Goal: Information Seeking & Learning: Learn about a topic

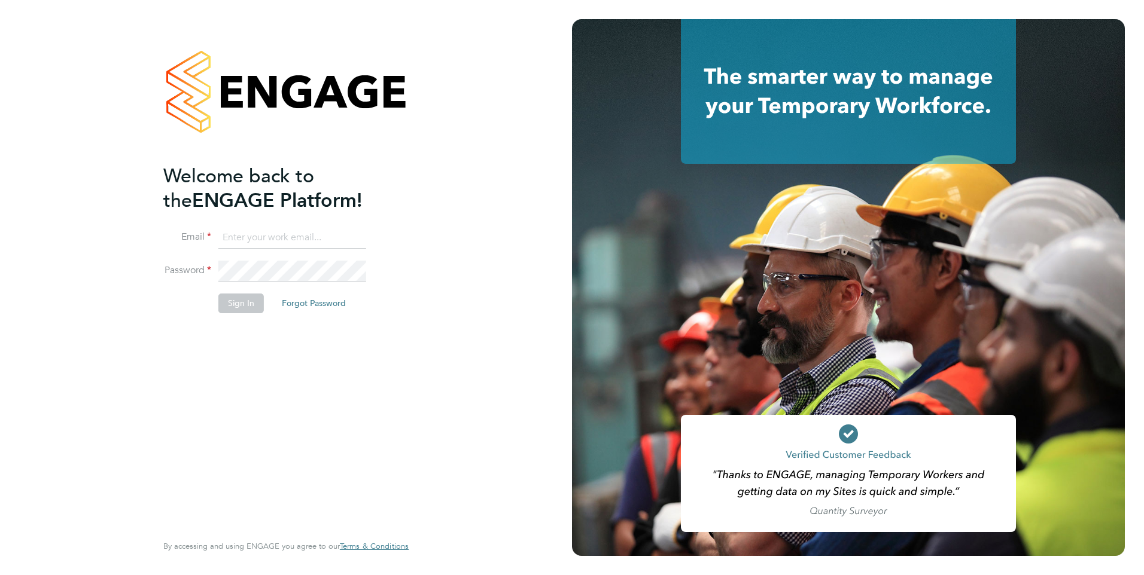
type input "stephen.brayshaw@ncclondon.ac.uk"
click at [231, 306] on button "Sign In" at bounding box center [240, 303] width 45 height 19
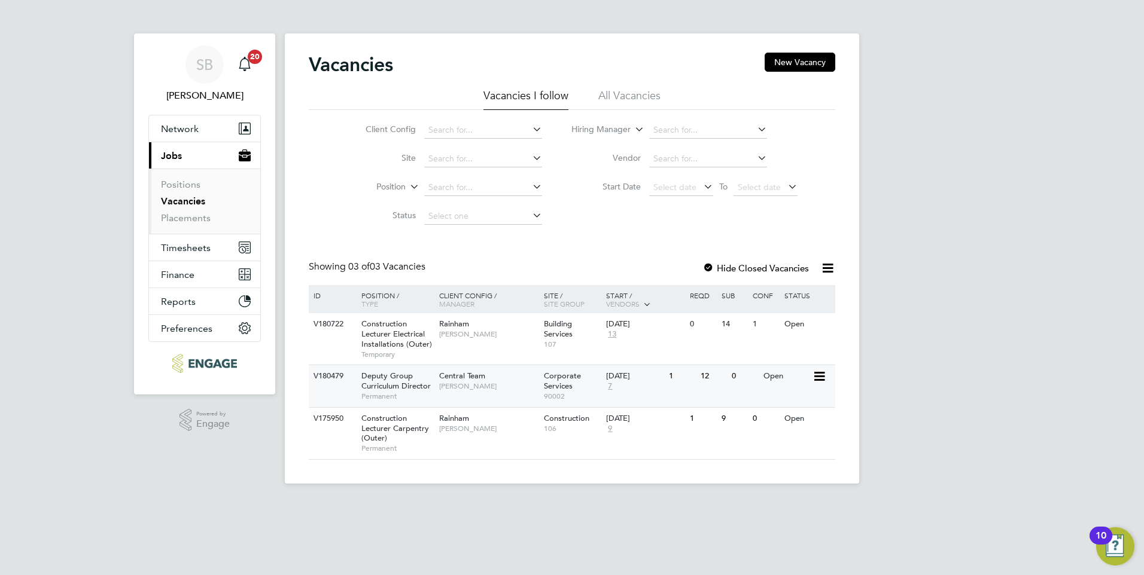
click at [376, 385] on span "Deputy Group Curriculum Director" at bounding box center [395, 381] width 69 height 20
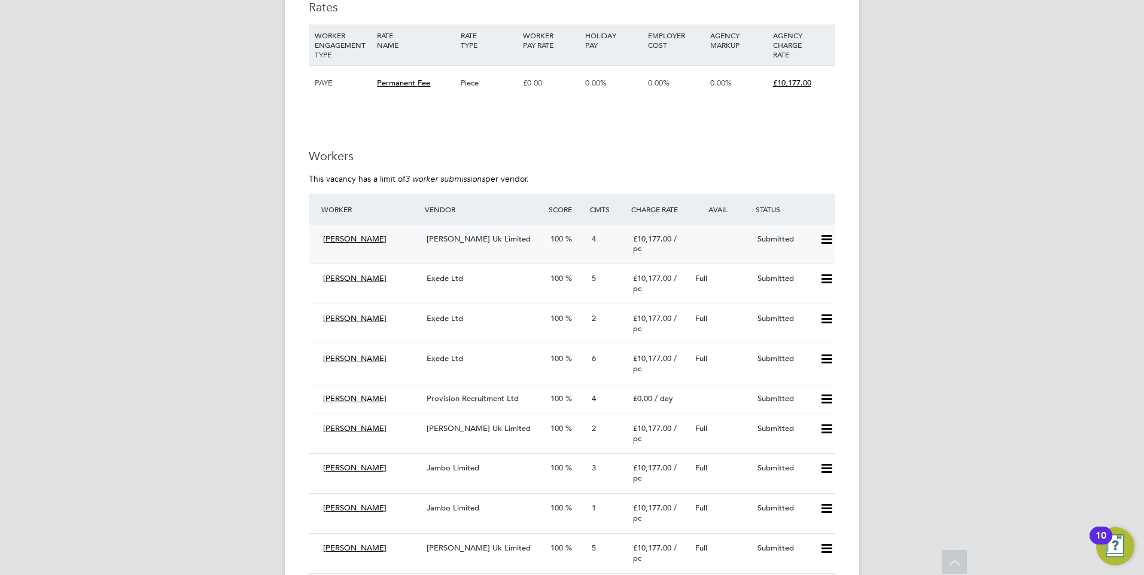
click at [462, 244] on span "Morgan Hunt Uk Limited" at bounding box center [478, 239] width 104 height 10
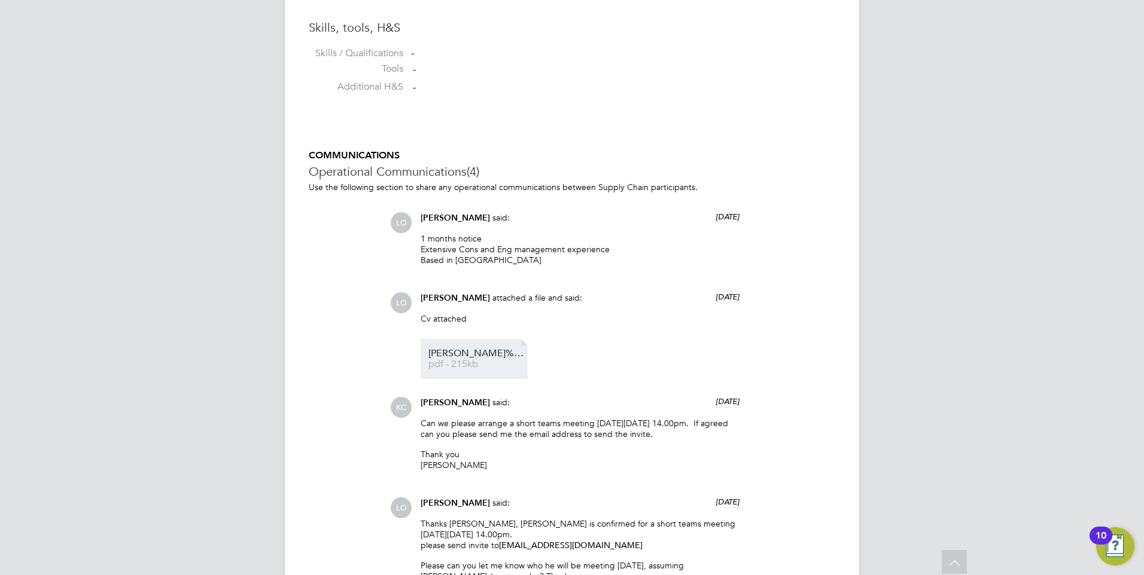
click at [473, 353] on span "Andrew%20Thacker%20-%20MH%20CV.cleaned" at bounding box center [476, 353] width 96 height 9
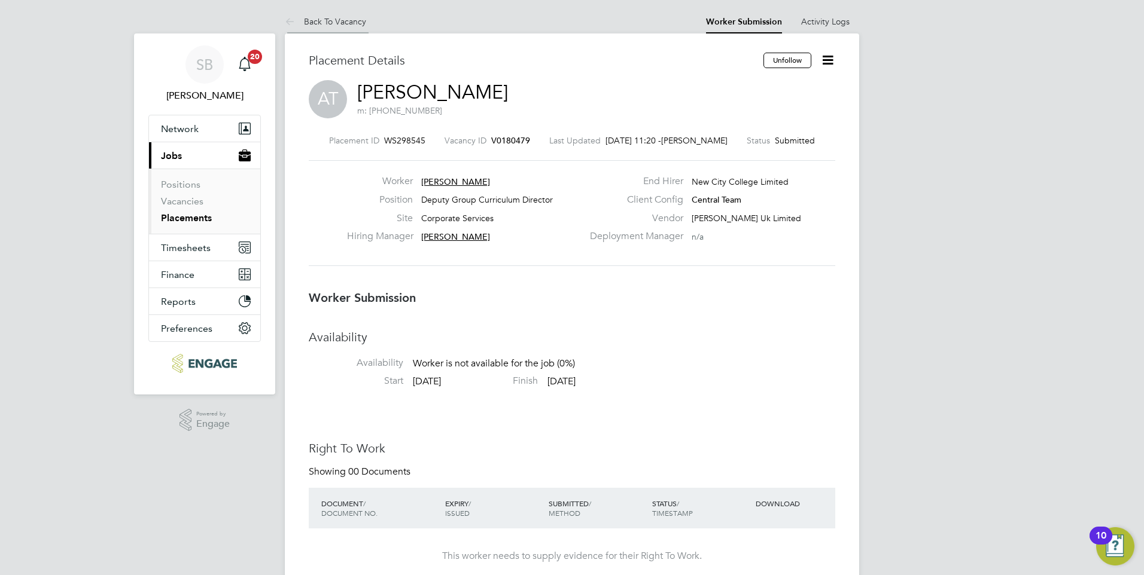
click at [326, 26] on link "Back To Vacancy" at bounding box center [325, 21] width 81 height 11
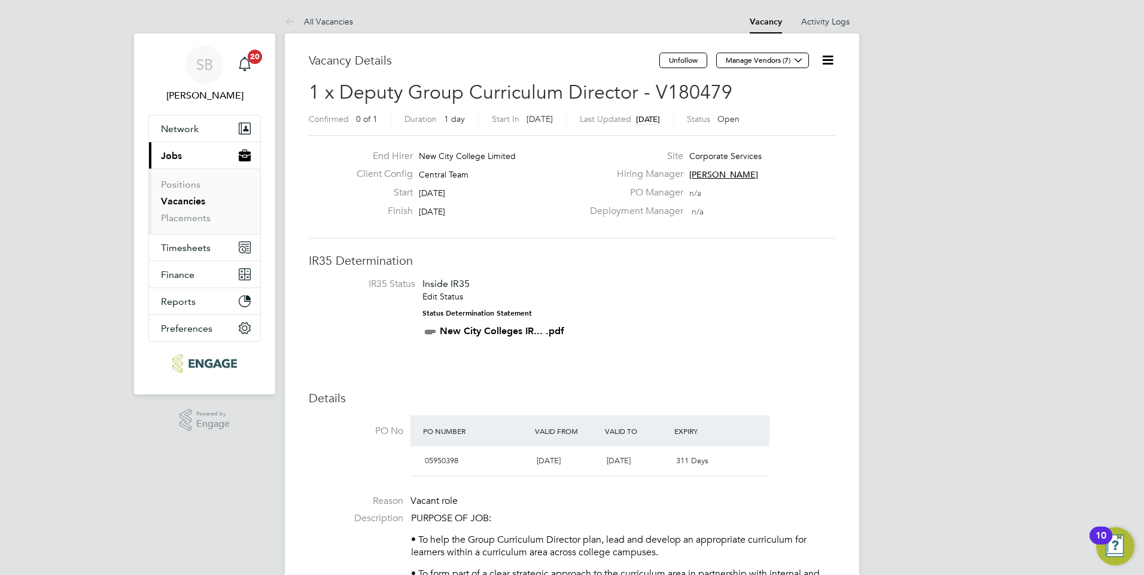
scroll to position [20, 112]
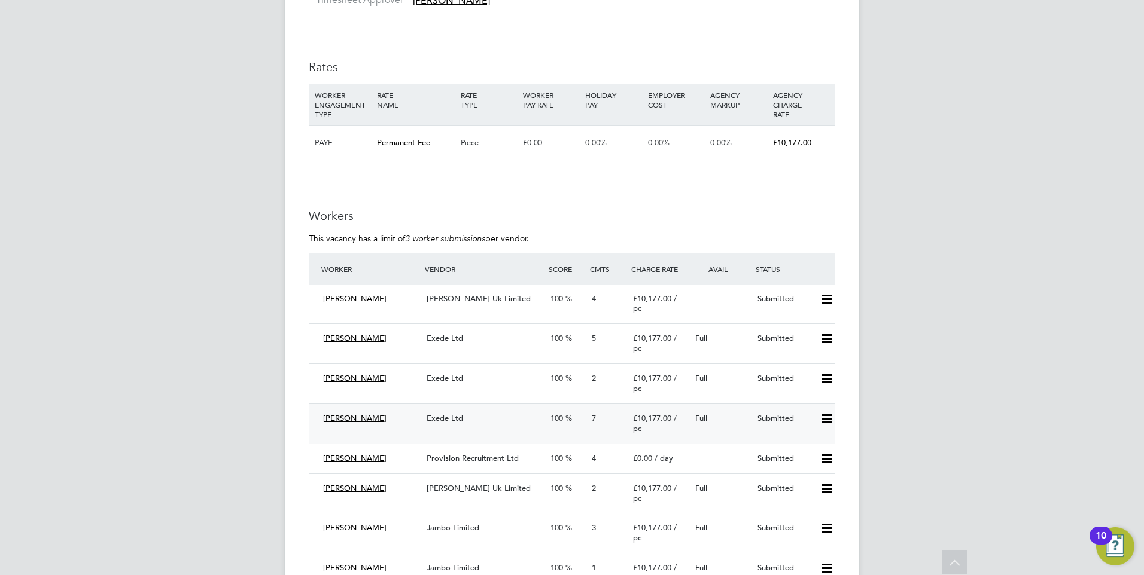
click at [442, 423] on span "Exede Ltd" at bounding box center [444, 418] width 36 height 10
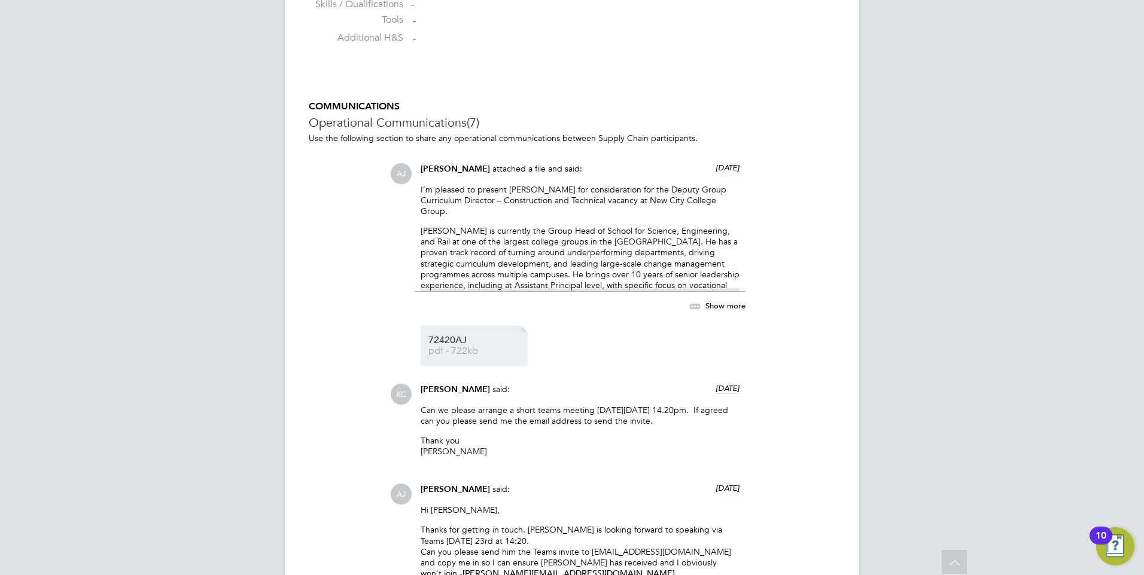
click at [442, 345] on span "72420AJ" at bounding box center [476, 340] width 96 height 9
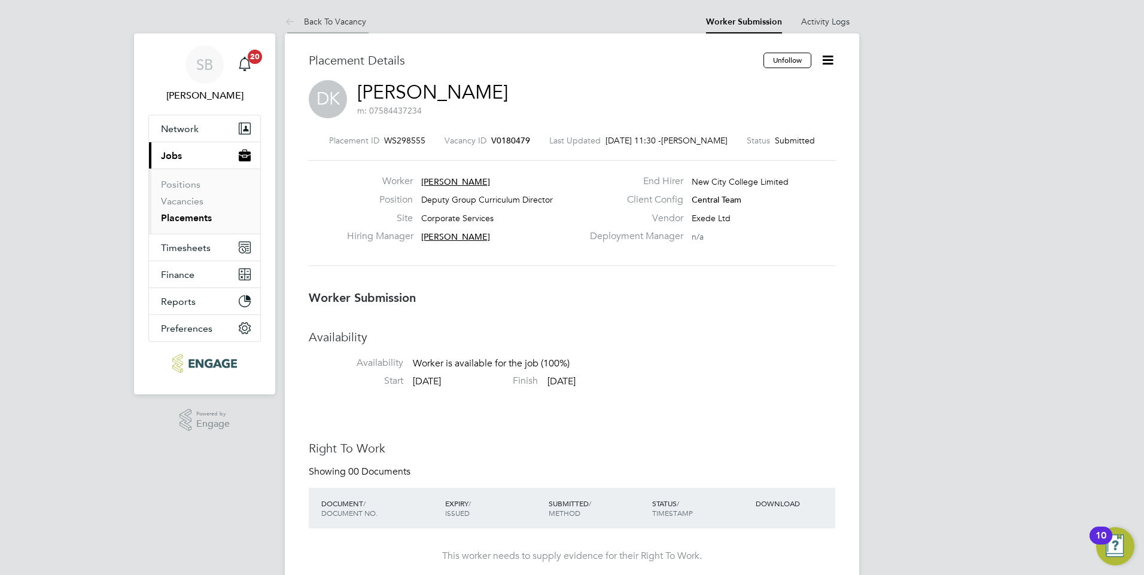
click at [324, 23] on link "Back To Vacancy" at bounding box center [325, 21] width 81 height 11
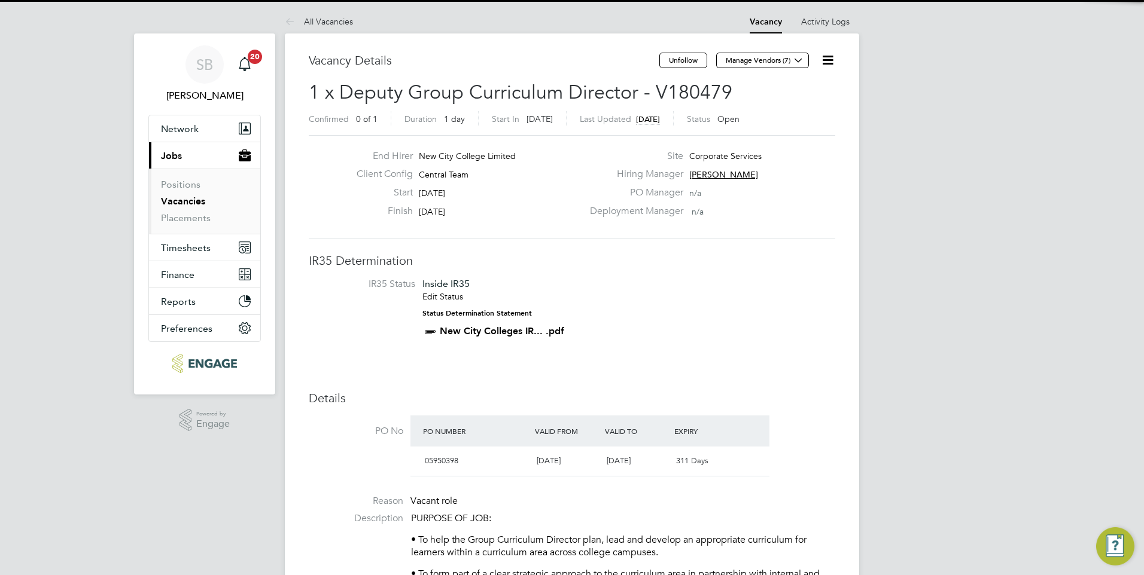
scroll to position [20, 104]
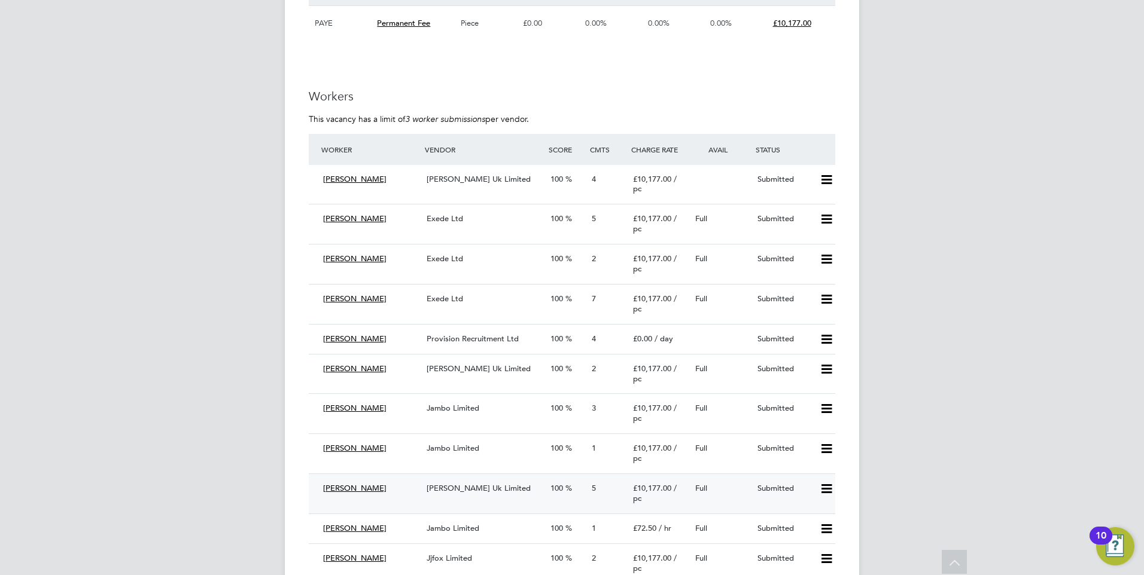
click at [448, 493] on span "Morgan Hunt Uk Limited" at bounding box center [478, 488] width 104 height 10
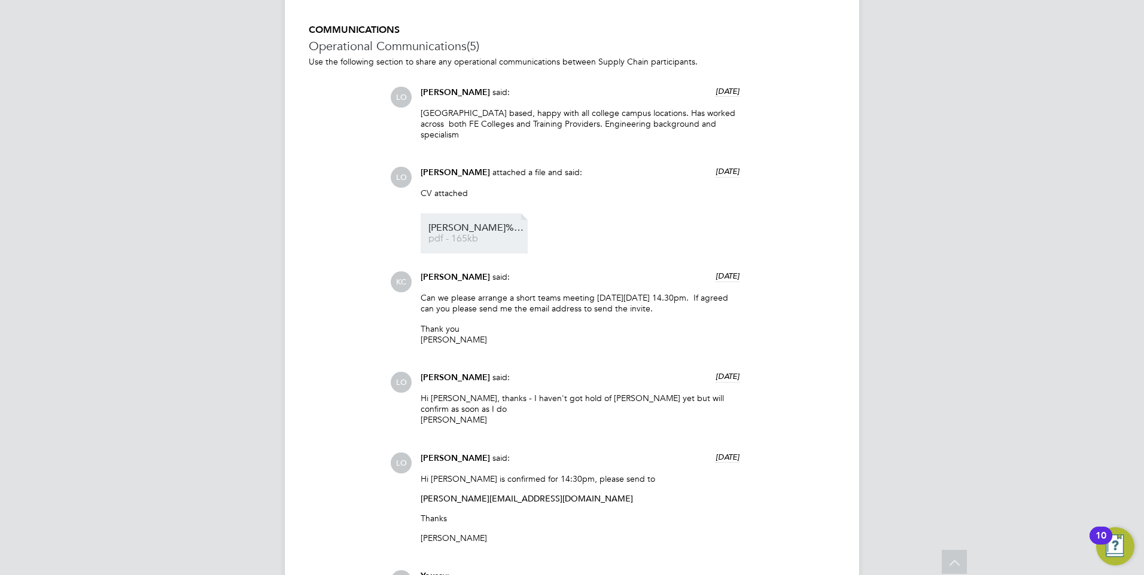
click at [443, 224] on span "LEE%20BIRD%20-%20MH%20CV.cleaned" at bounding box center [476, 228] width 96 height 9
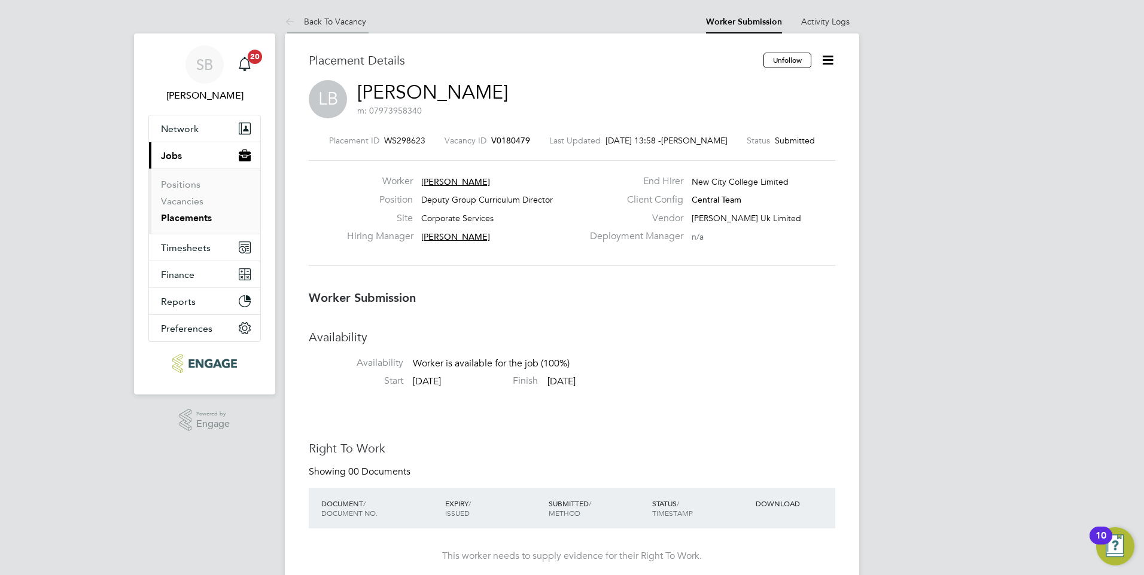
click at [330, 16] on link "Back To Vacancy" at bounding box center [325, 21] width 81 height 11
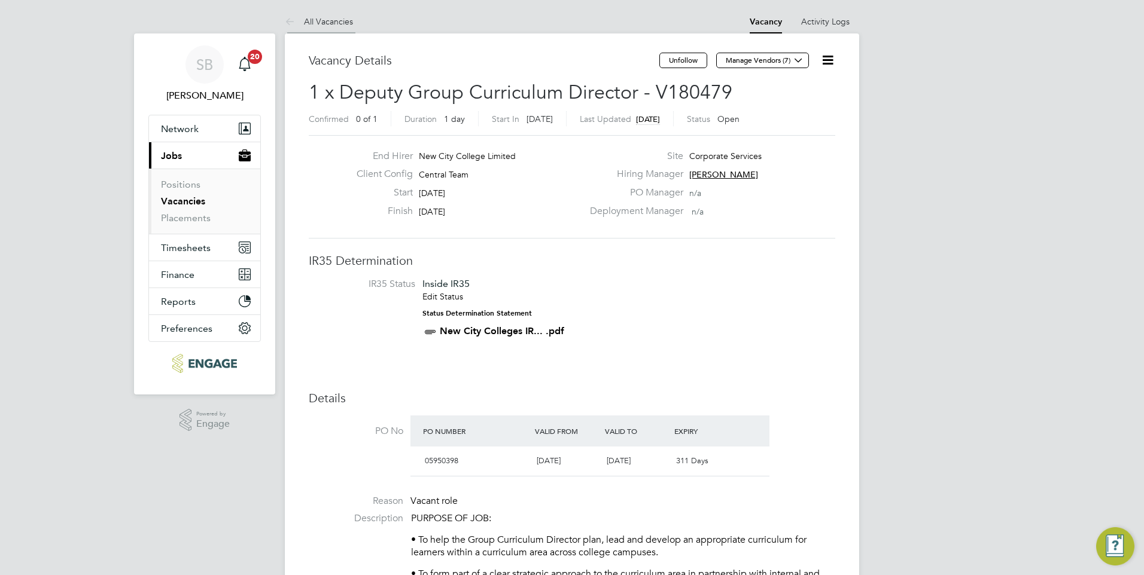
scroll to position [20, 112]
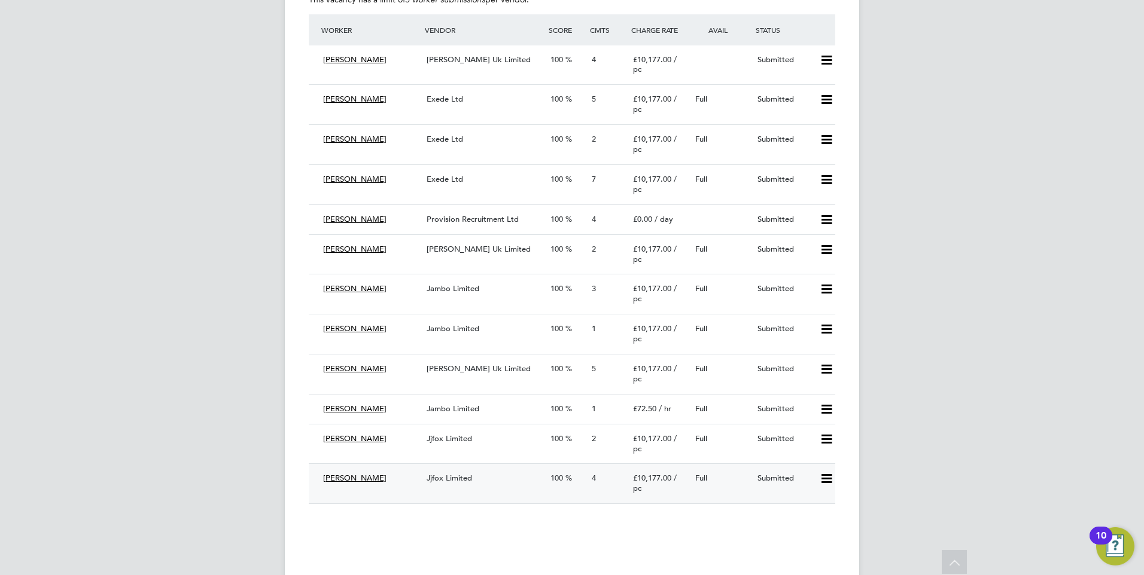
click at [453, 483] on span "Jjfox Limited" at bounding box center [448, 478] width 45 height 10
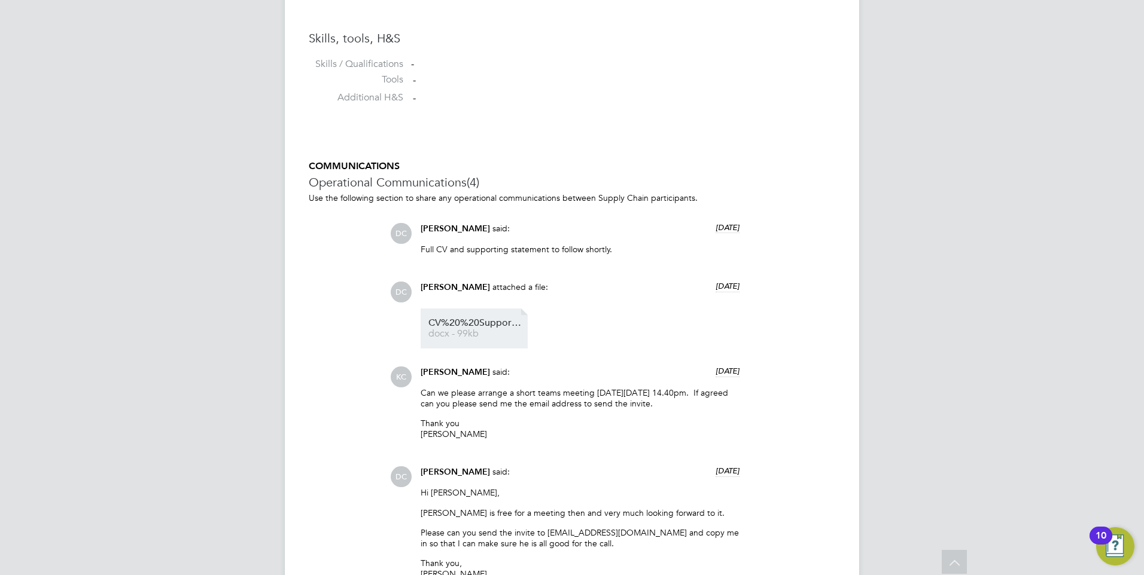
click at [446, 324] on span "CV%20%20Supporting%20Statement%20-%20Deputy%20Group%20Curriculum%20Director%20-…" at bounding box center [476, 323] width 96 height 9
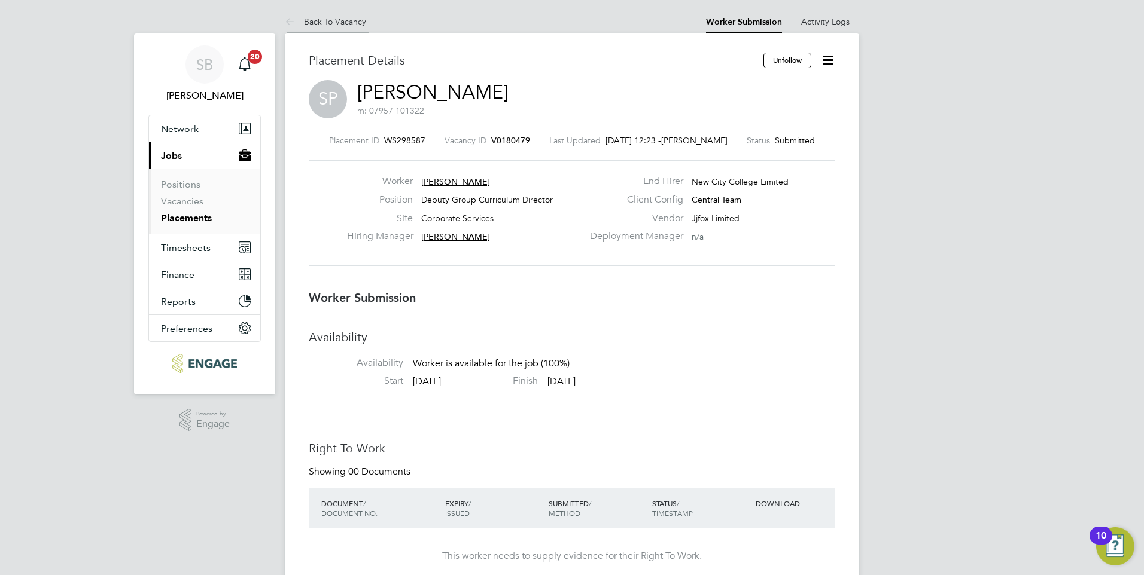
click at [323, 20] on link "Back To Vacancy" at bounding box center [325, 21] width 81 height 11
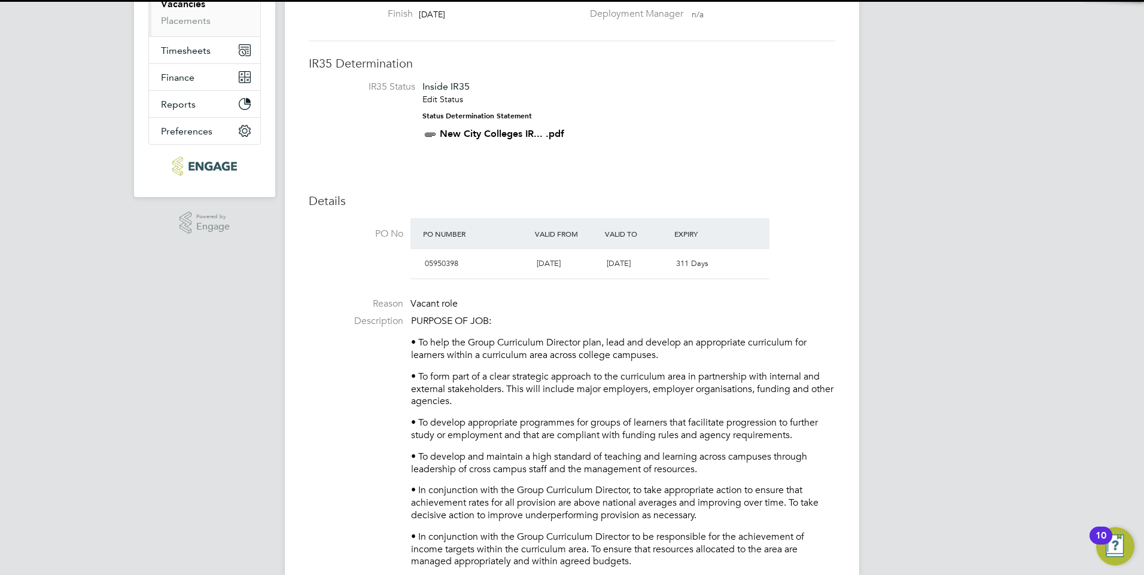
scroll to position [6, 6]
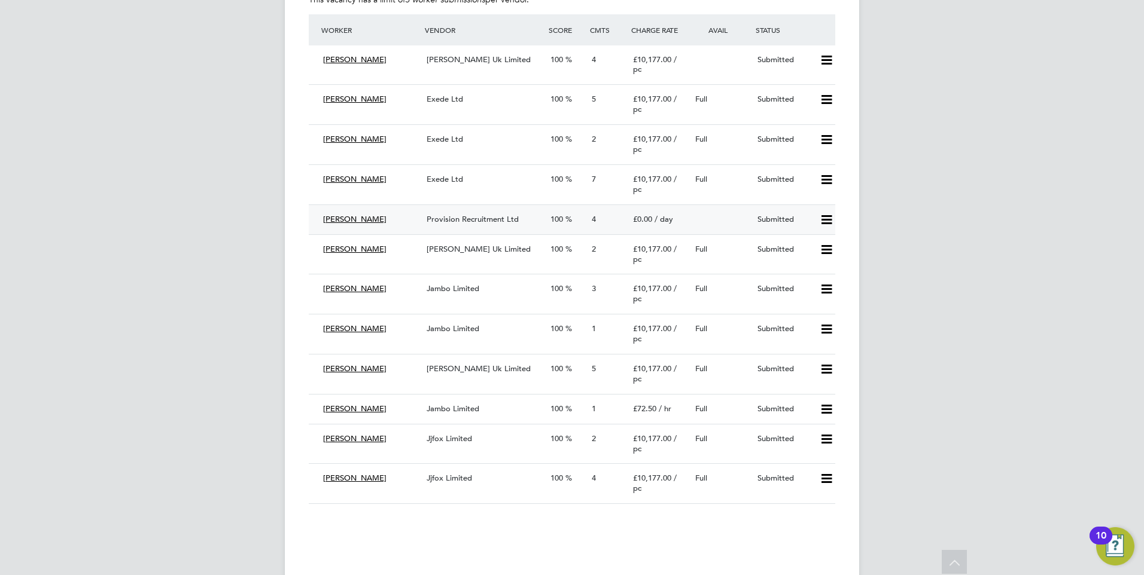
click at [464, 224] on span "Provision Recruitment Ltd" at bounding box center [472, 219] width 92 height 10
